Goal: Check status: Check status

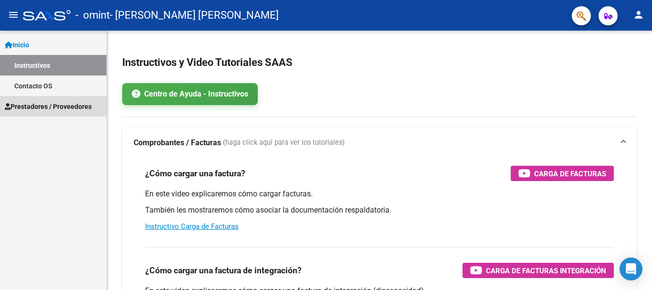
click at [54, 105] on span "Prestadores / Proveedores" at bounding box center [48, 106] width 87 height 11
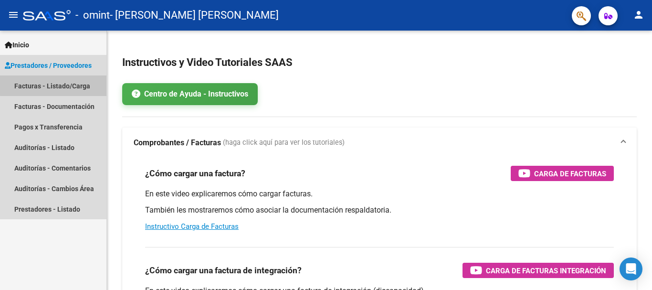
click at [64, 85] on link "Facturas - Listado/Carga" at bounding box center [53, 85] width 106 height 21
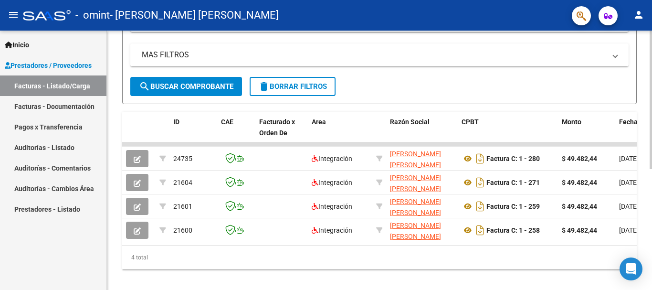
scroll to position [215, 0]
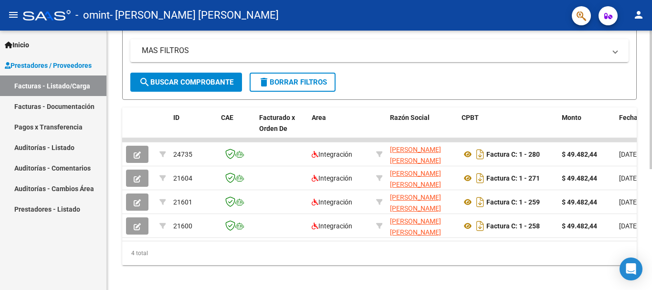
click at [645, 162] on div at bounding box center [651, 218] width 2 height 138
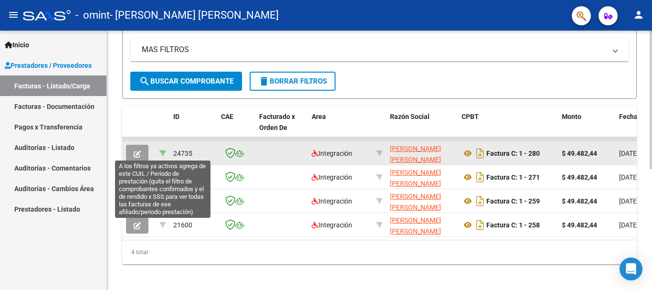
click at [162, 152] on icon at bounding box center [162, 153] width 7 height 7
type input "202509"
type input "20494585260"
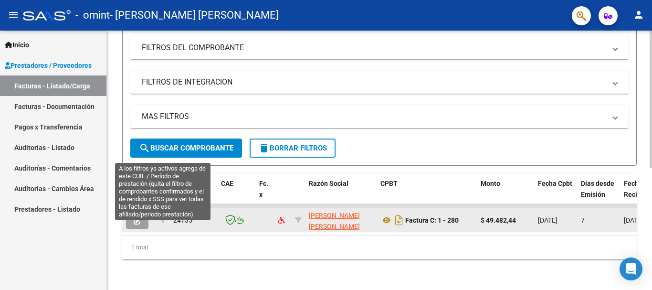
scroll to position [155, 0]
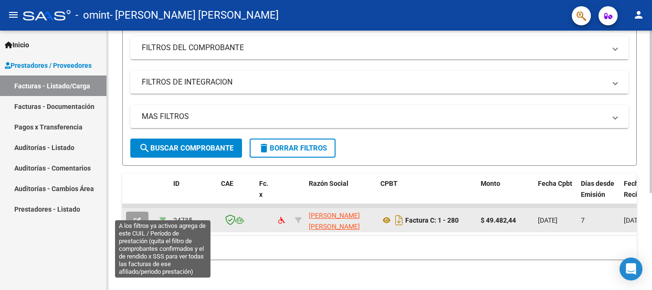
click at [163, 217] on icon at bounding box center [162, 220] width 7 height 7
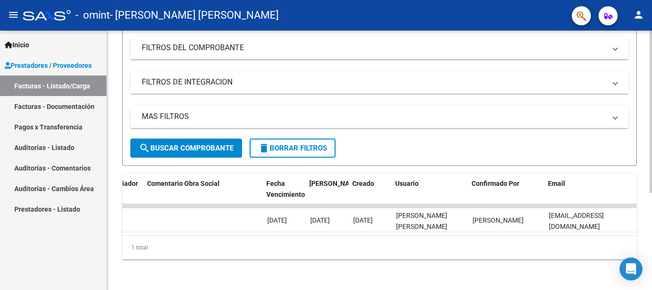
scroll to position [0, 856]
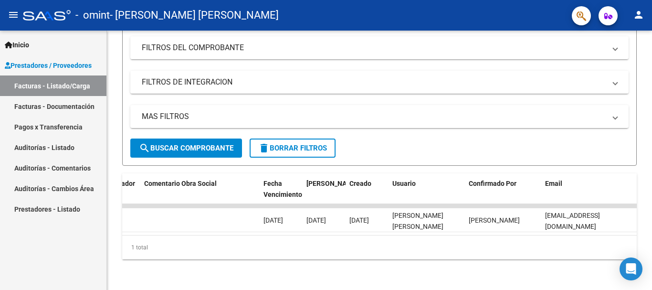
click at [71, 81] on link "Facturas - Listado/Carga" at bounding box center [53, 85] width 106 height 21
click at [68, 109] on link "Facturas - Documentación" at bounding box center [53, 106] width 106 height 21
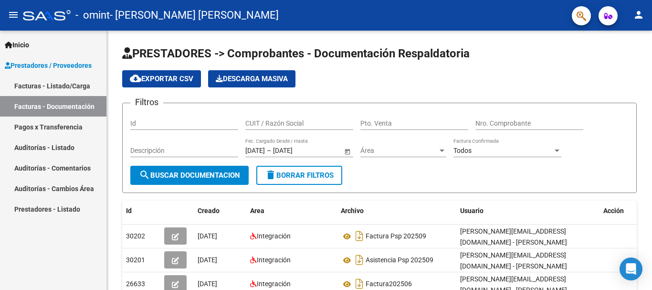
click at [64, 80] on link "Facturas - Listado/Carga" at bounding box center [53, 85] width 106 height 21
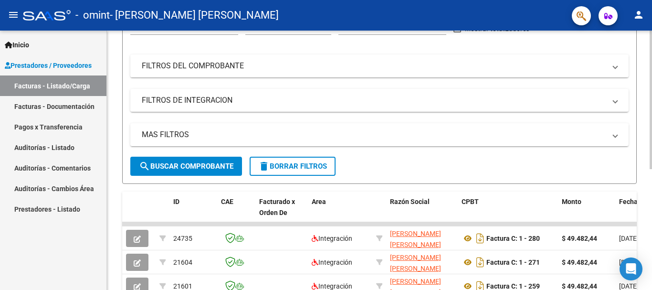
click at [645, 138] on div at bounding box center [651, 171] width 2 height 138
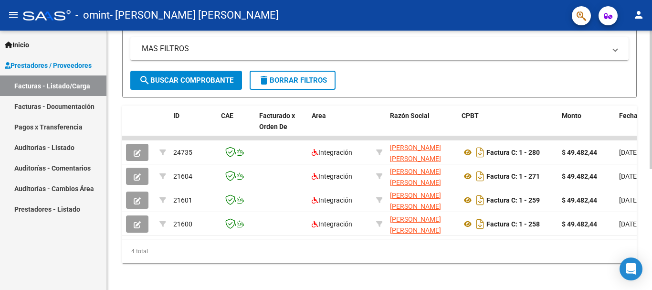
scroll to position [227, 0]
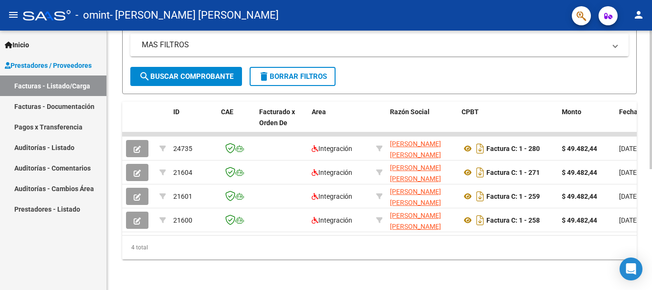
click at [645, 167] on div at bounding box center [651, 220] width 2 height 138
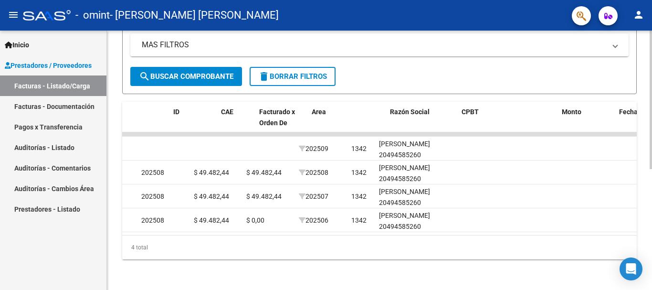
scroll to position [0, 0]
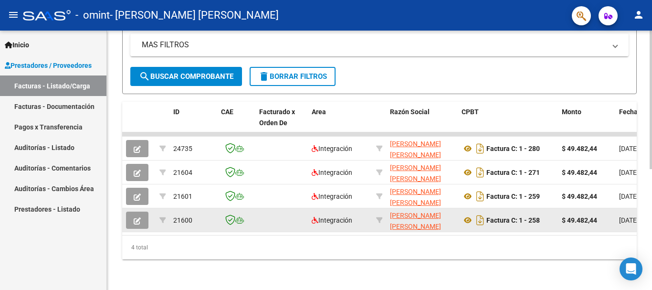
click at [589, 224] on datatable-body-cell "$ 49.482,44" at bounding box center [586, 219] width 57 height 23
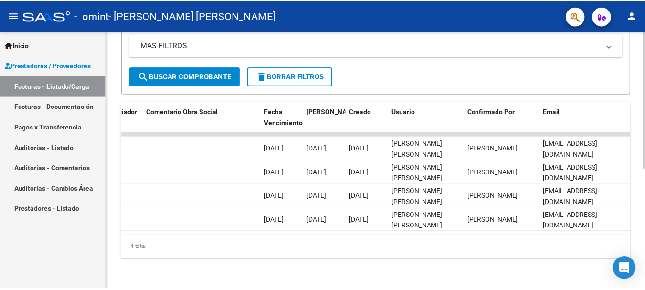
scroll to position [0, 1499]
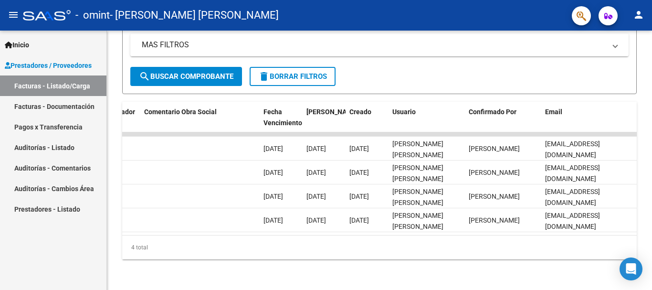
click at [645, 13] on button "person" at bounding box center [638, 15] width 19 height 19
click at [627, 58] on button "exit_to_app Salir" at bounding box center [619, 63] width 58 height 23
